Goal: Communication & Community: Answer question/provide support

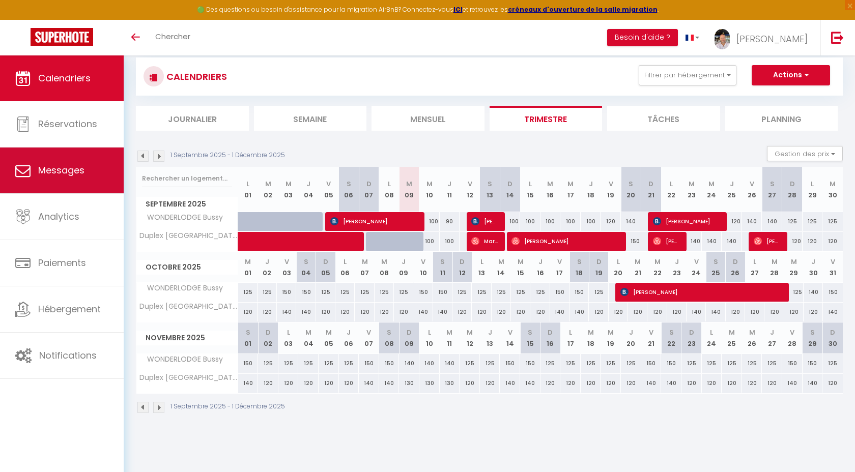
click at [80, 177] on span "Messages" at bounding box center [61, 170] width 46 height 13
select select "message"
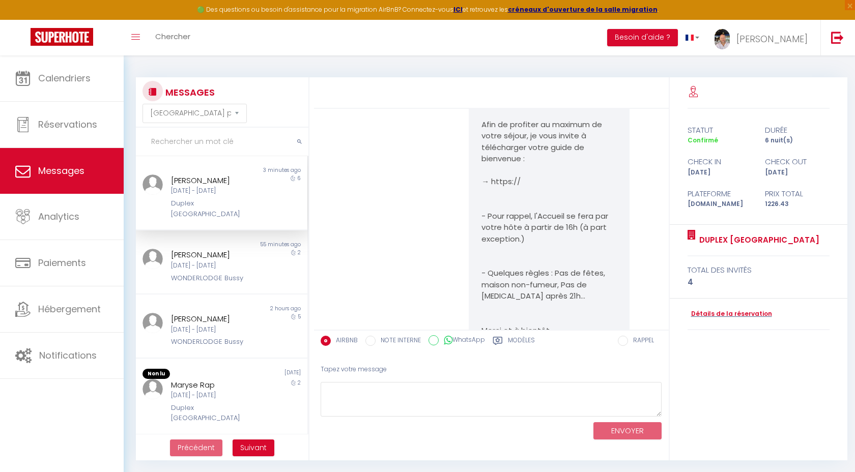
scroll to position [207, 0]
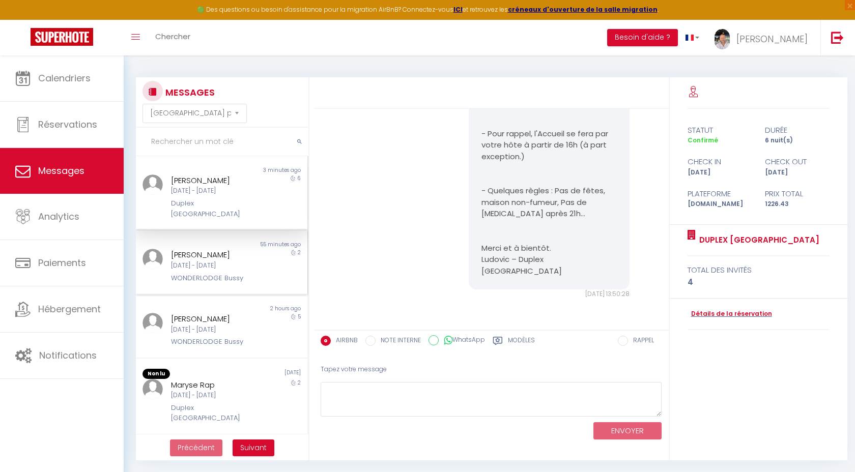
click at [211, 256] on div "Christina Gheller" at bounding box center [214, 255] width 87 height 12
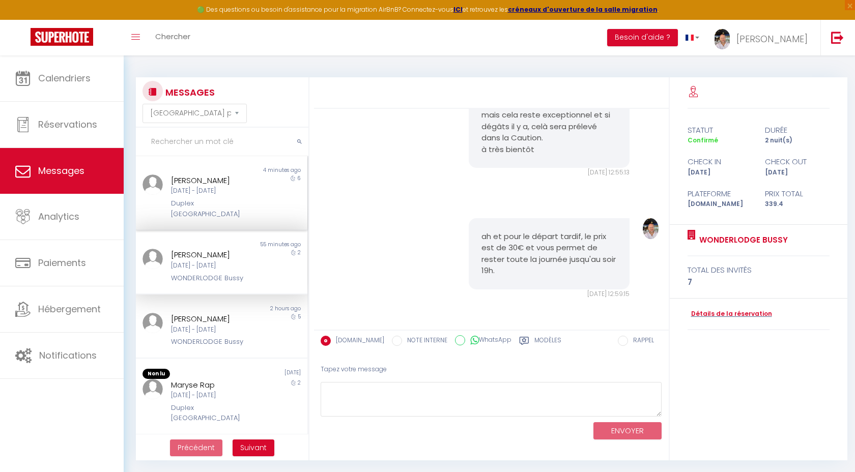
click at [216, 208] on div "Duplex [GEOGRAPHIC_DATA]" at bounding box center [214, 208] width 87 height 21
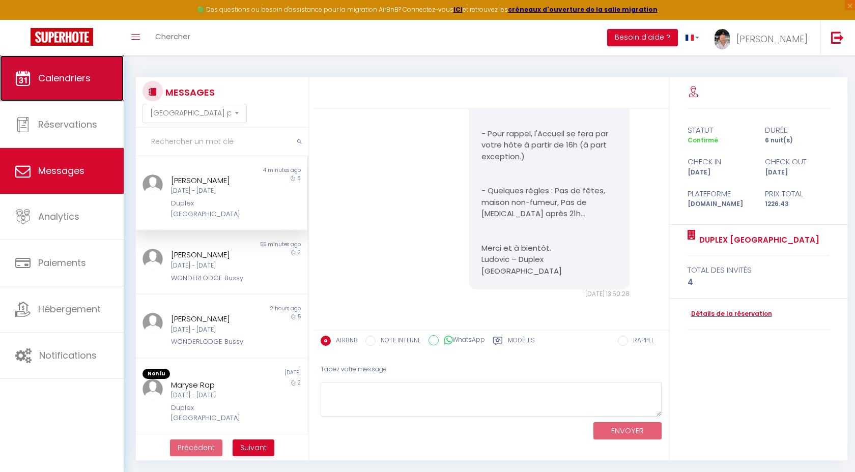
click at [75, 79] on span "Calendriers" at bounding box center [64, 78] width 52 height 13
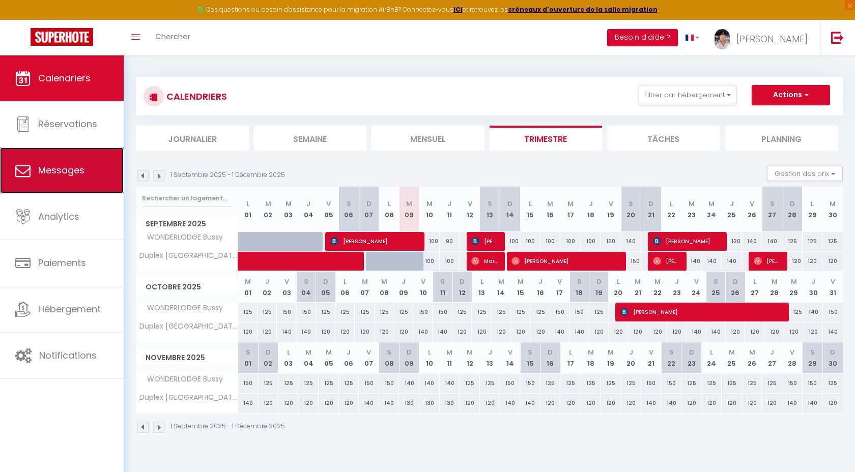
click at [82, 175] on span "Messages" at bounding box center [61, 170] width 46 height 13
select select "message"
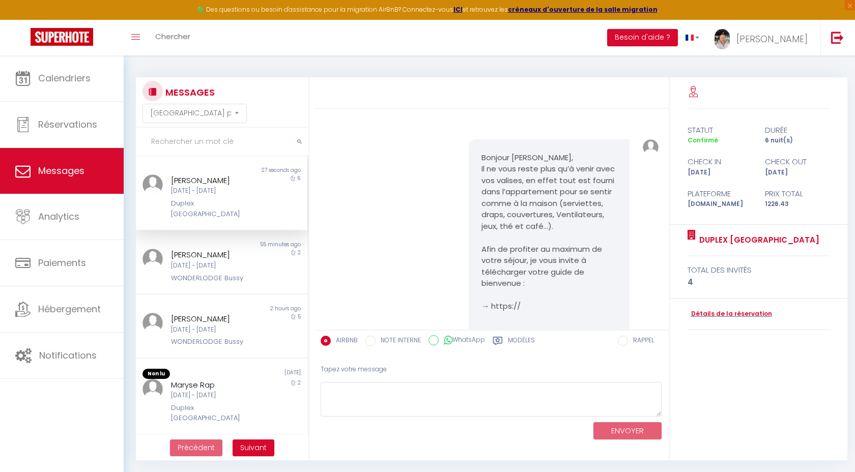
scroll to position [375, 0]
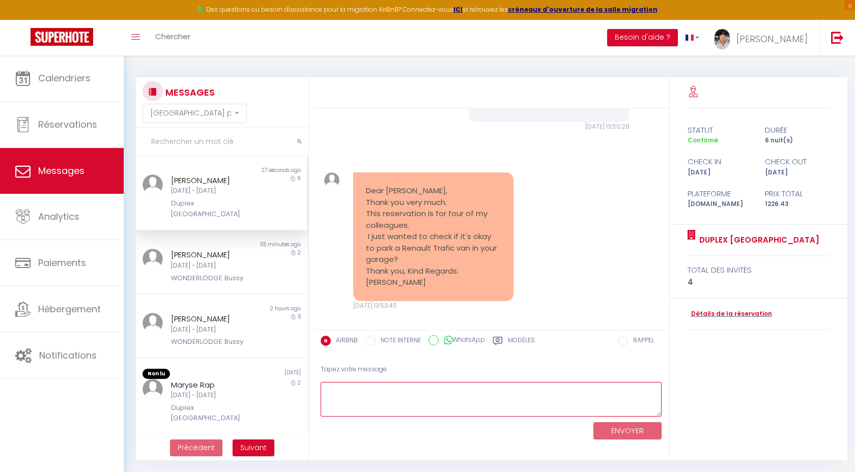
click at [411, 394] on textarea at bounding box center [491, 399] width 341 height 35
type textarea "Bonjour, avez-vous les dimensions du vehicules ? car je crois que le parking es…"
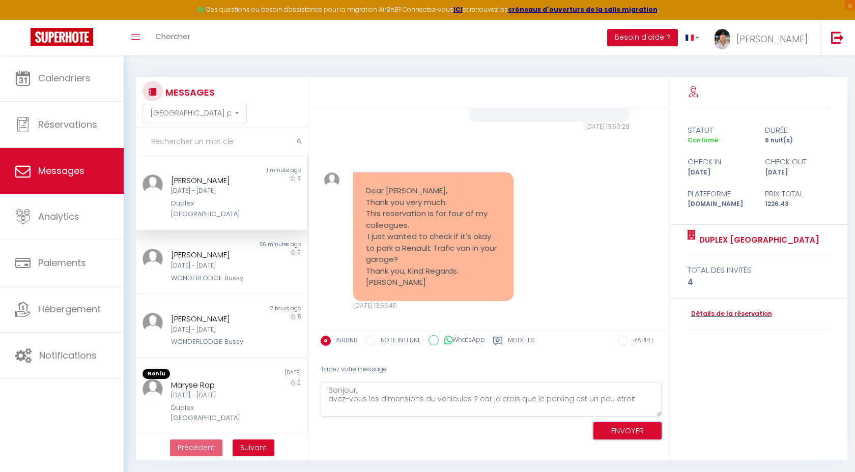
click at [617, 428] on button "ENVOYER" at bounding box center [627, 431] width 68 height 18
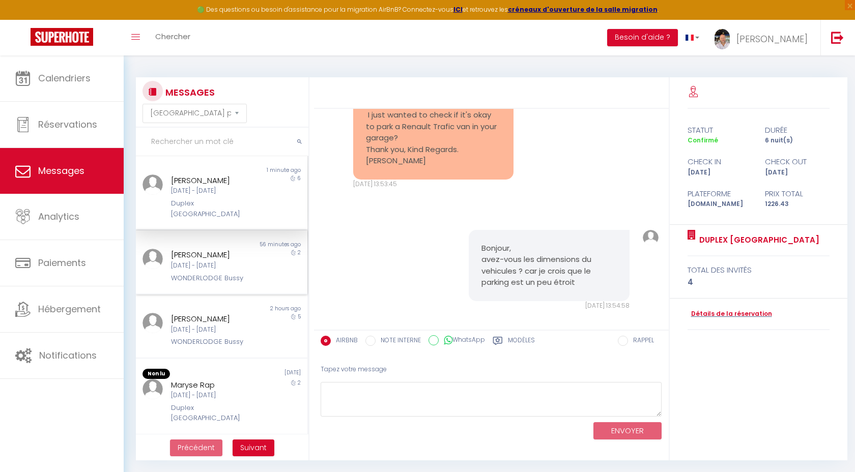
click at [233, 266] on div "Ven 12 Sep - Dim 14 Sep" at bounding box center [214, 266] width 87 height 10
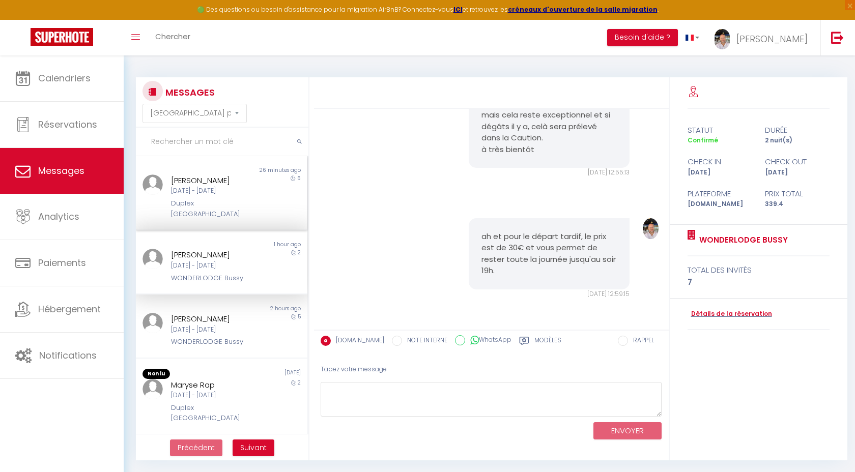
click at [217, 200] on div "Duplex [GEOGRAPHIC_DATA]" at bounding box center [214, 208] width 87 height 21
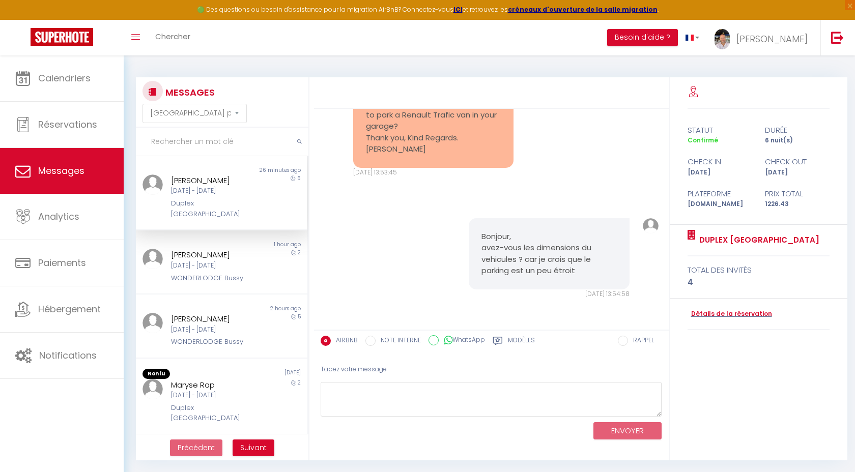
scroll to position [496, 0]
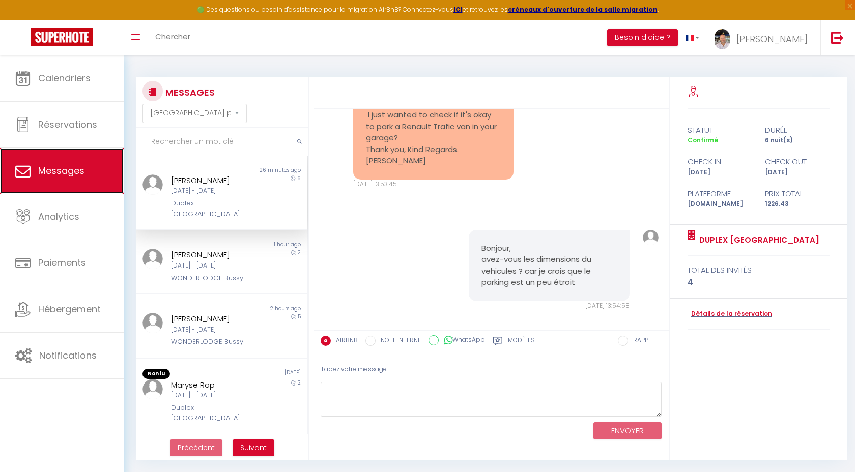
click at [59, 173] on span "Messages" at bounding box center [61, 170] width 46 height 13
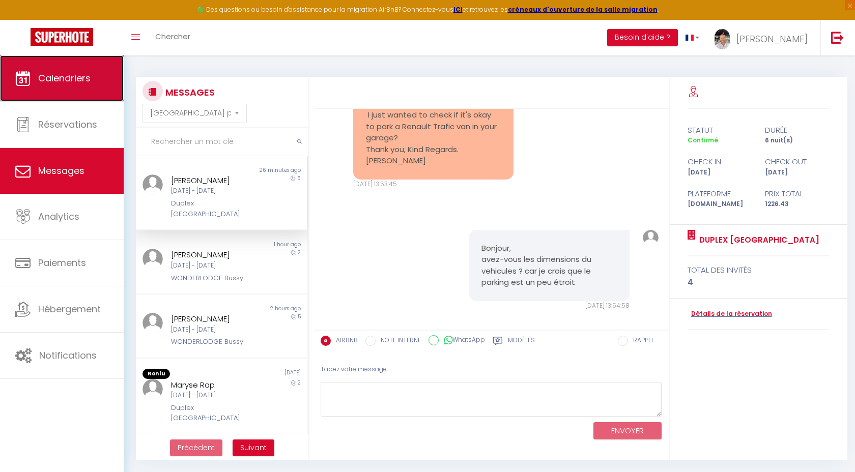
click at [67, 74] on span "Calendriers" at bounding box center [64, 78] width 52 height 13
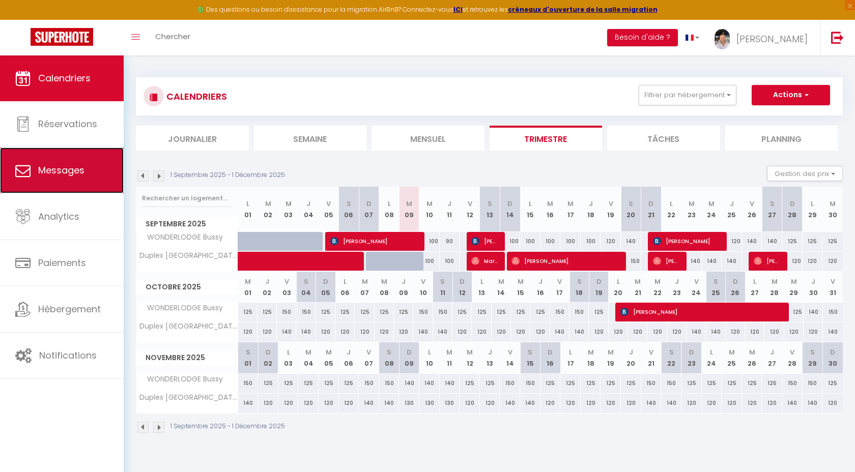
click at [67, 172] on span "Messages" at bounding box center [61, 170] width 46 height 13
select select "message"
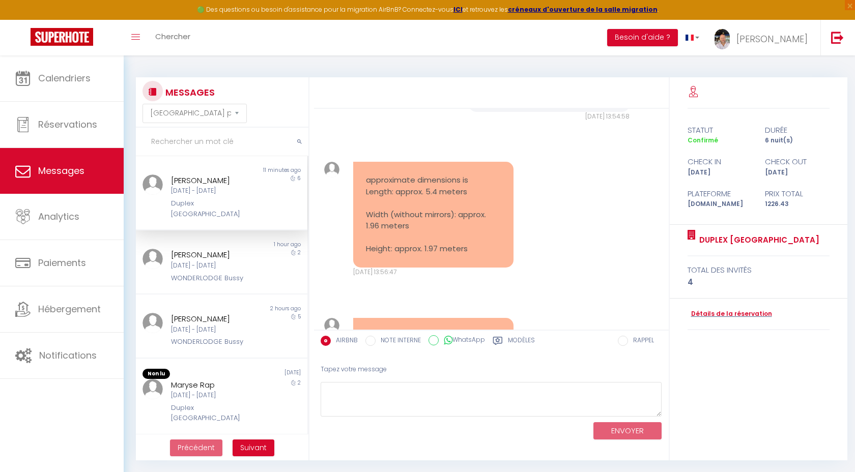
scroll to position [684, 0]
